Goal: Task Accomplishment & Management: Use online tool/utility

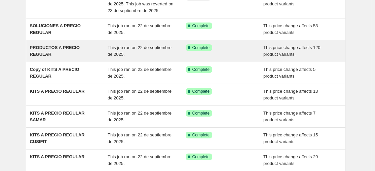
scroll to position [103, 0]
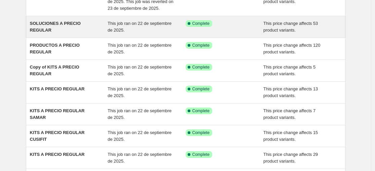
click at [239, 34] on div "Success Complete Complete" at bounding box center [225, 26] width 78 height 13
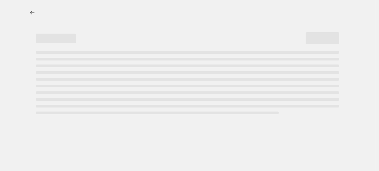
select select "ecap"
select select "no_change"
select select "collection"
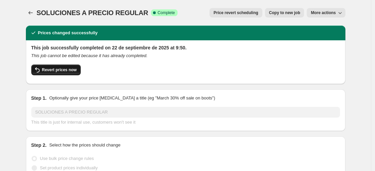
click at [65, 68] on span "Revert prices now" at bounding box center [59, 69] width 35 height 5
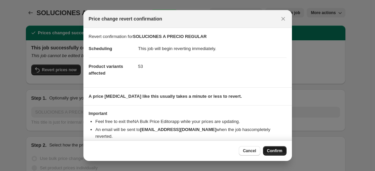
click at [273, 151] on span "Confirm" at bounding box center [274, 150] width 15 height 5
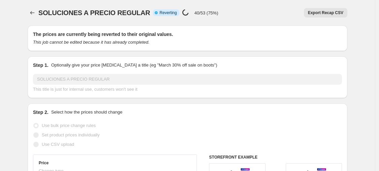
select select "ecap"
select select "no_change"
select select "collection"
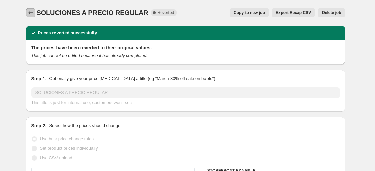
click at [34, 12] on icon "Price change jobs" at bounding box center [30, 12] width 7 height 7
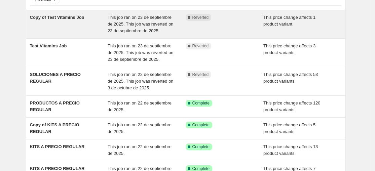
scroll to position [123, 0]
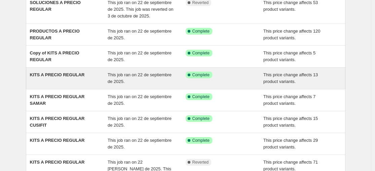
click at [63, 85] on div "KITS A PRECIO REGULAR" at bounding box center [69, 78] width 78 height 13
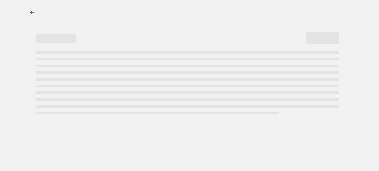
select select "ecap"
select select "no_change"
select select "collection"
select select "title"
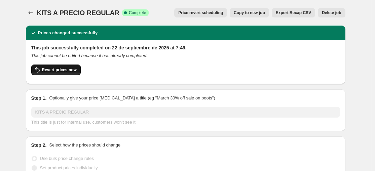
click at [65, 72] on span "Revert prices now" at bounding box center [59, 69] width 35 height 5
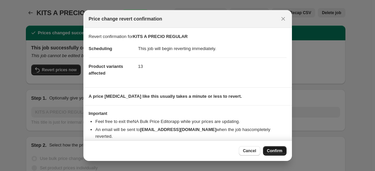
click at [277, 150] on span "Confirm" at bounding box center [274, 150] width 15 height 5
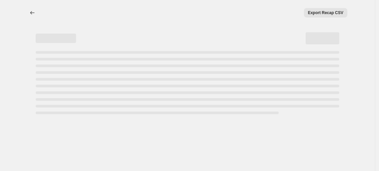
select select "ecap"
select select "no_change"
select select "collection"
select select "title"
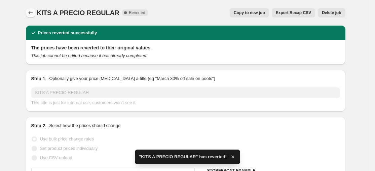
click at [31, 12] on icon "Price change jobs" at bounding box center [30, 12] width 7 height 7
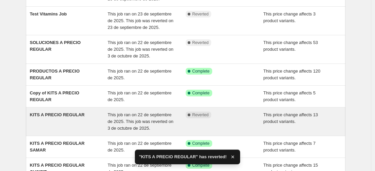
scroll to position [116, 0]
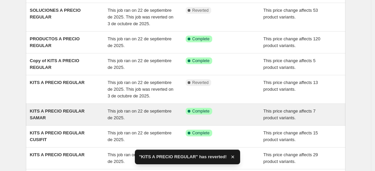
click at [85, 120] on span "KITS A PRECIO REGULAR SAMAR" at bounding box center [57, 115] width 55 height 12
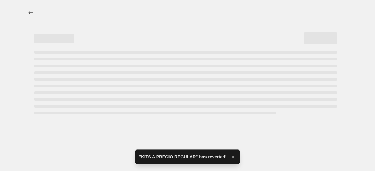
select select "ecap"
select select "no_change"
select select "collection"
select select "title"
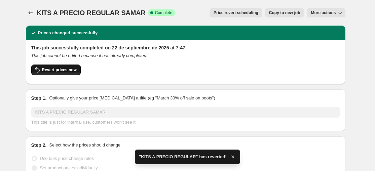
click at [56, 69] on span "Revert prices now" at bounding box center [59, 69] width 35 height 5
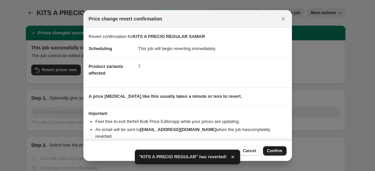
click at [280, 151] on span "Confirm" at bounding box center [274, 150] width 15 height 5
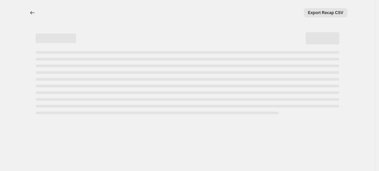
select select "ecap"
select select "no_change"
select select "collection"
select select "title"
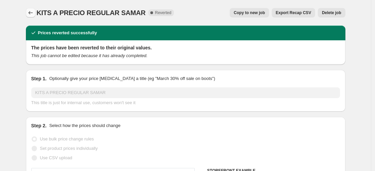
click at [35, 11] on button "Price change jobs" at bounding box center [30, 12] width 9 height 9
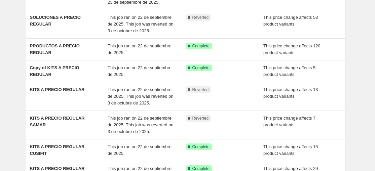
scroll to position [122, 0]
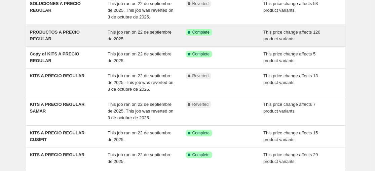
click at [82, 42] on div "PRODUCTOS A PRECIO REGULAR" at bounding box center [69, 35] width 78 height 13
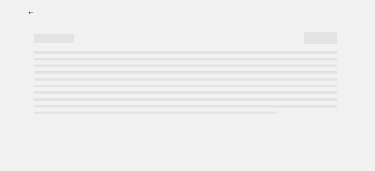
select select "ecap"
select select "no_change"
select select "collection"
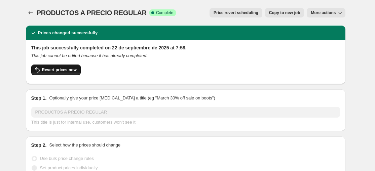
click at [53, 70] on span "Revert prices now" at bounding box center [59, 69] width 35 height 5
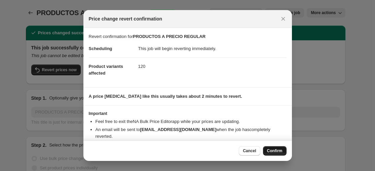
click at [275, 152] on span "Confirm" at bounding box center [274, 150] width 15 height 5
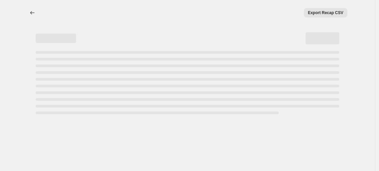
select select "ecap"
select select "no_change"
select select "collection"
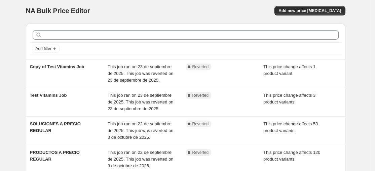
scroll to position [129, 0]
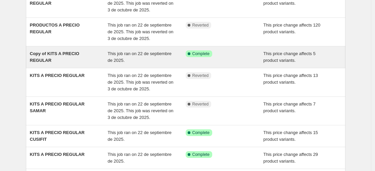
click at [75, 64] on div "Copy of KITS A PRECIO REGULAR" at bounding box center [69, 56] width 78 height 13
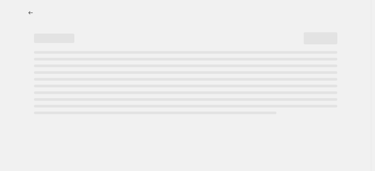
select select "ecap"
select select "no_change"
select select "collection"
select select "title"
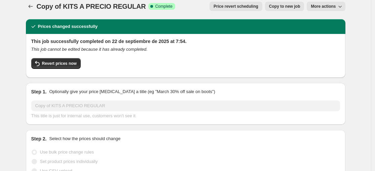
scroll to position [7, 0]
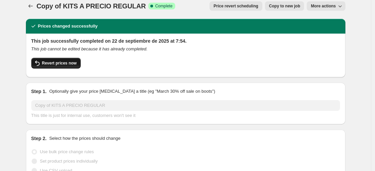
click at [59, 61] on span "Revert prices now" at bounding box center [59, 63] width 35 height 5
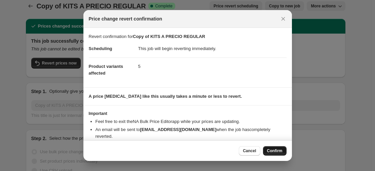
click at [282, 151] on button "Confirm" at bounding box center [275, 150] width 24 height 9
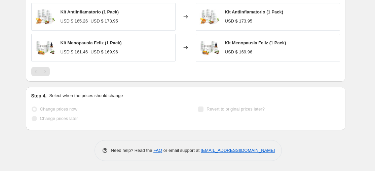
scroll to position [0, 0]
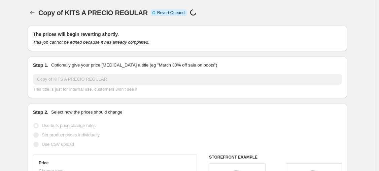
select select "ecap"
select select "no_change"
select select "collection"
select select "title"
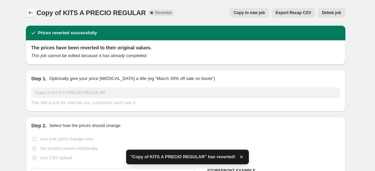
click at [34, 15] on icon "Price change jobs" at bounding box center [30, 12] width 7 height 7
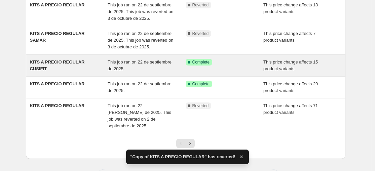
scroll to position [212, 0]
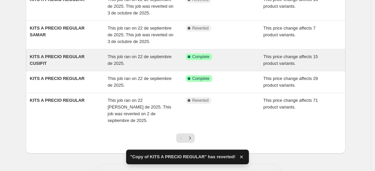
click at [84, 67] on div "KITS A PRECIO REGULAR CUSIFIT" at bounding box center [69, 59] width 78 height 13
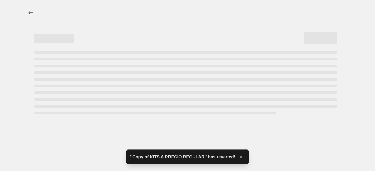
select select "ecap"
select select "no_change"
select select "collection"
select select "title"
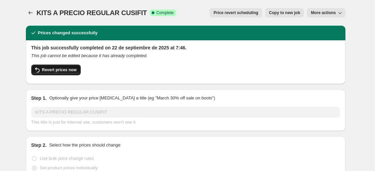
click at [58, 71] on span "Revert prices now" at bounding box center [59, 69] width 35 height 5
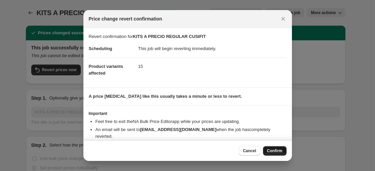
click at [273, 153] on span "Confirm" at bounding box center [274, 150] width 15 height 5
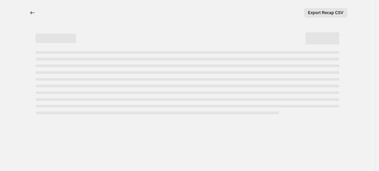
select select "ecap"
select select "no_change"
select select "collection"
select select "title"
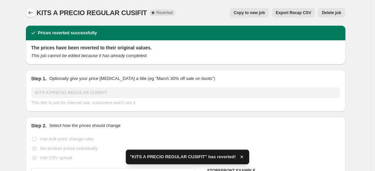
click at [34, 12] on icon "Price change jobs" at bounding box center [30, 12] width 7 height 7
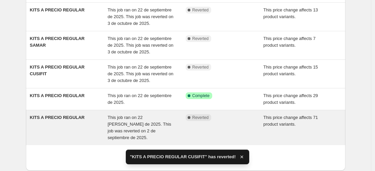
scroll to position [240, 0]
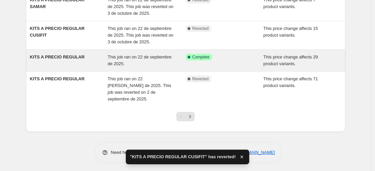
click at [100, 67] on div "KITS A PRECIO REGULAR" at bounding box center [69, 60] width 78 height 13
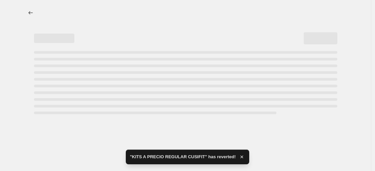
select select "ecap"
select select "no_change"
select select "collection"
select select "title"
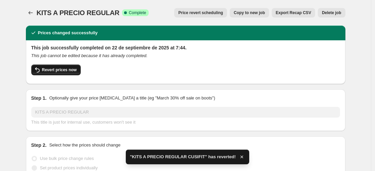
click at [63, 73] on button "Revert prices now" at bounding box center [55, 70] width 49 height 11
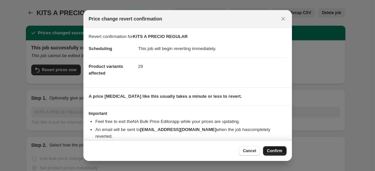
click at [278, 149] on span "Confirm" at bounding box center [274, 150] width 15 height 5
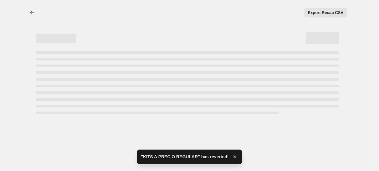
select select "ecap"
select select "no_change"
select select "collection"
select select "title"
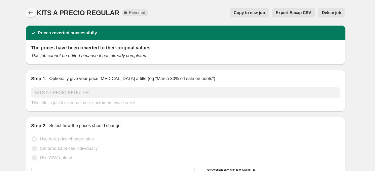
click at [33, 12] on icon "Price change jobs" at bounding box center [30, 12] width 7 height 7
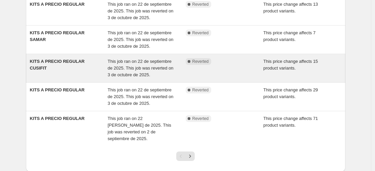
scroll to position [256, 0]
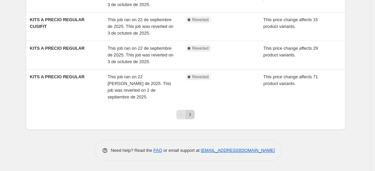
click at [190, 116] on icon "Next" at bounding box center [190, 114] width 7 height 7
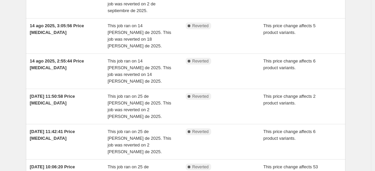
scroll to position [0, 0]
